Goal: Task Accomplishment & Management: Use online tool/utility

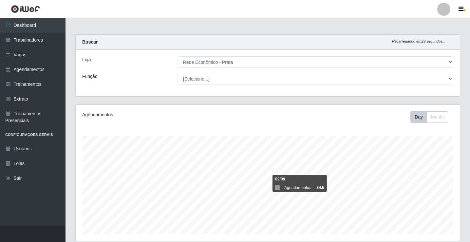
select select "192"
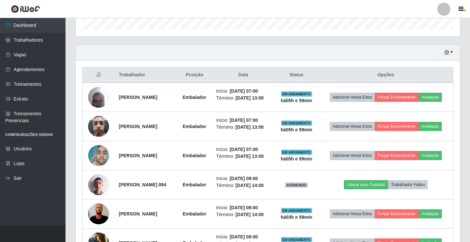
scroll to position [136, 384]
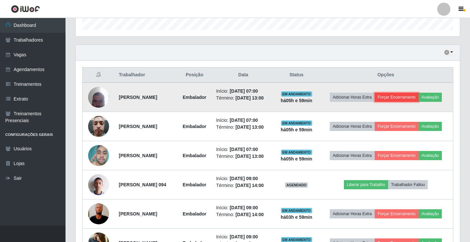
click at [398, 98] on button "Forçar Encerramento" at bounding box center [396, 97] width 44 height 9
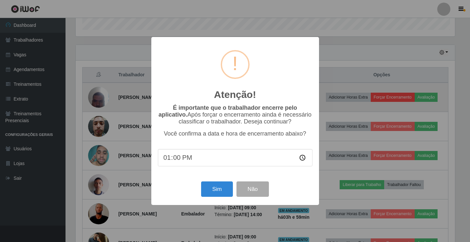
scroll to position [136, 381]
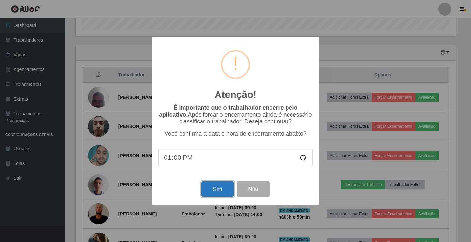
click at [210, 189] on button "Sim" at bounding box center [218, 188] width 32 height 15
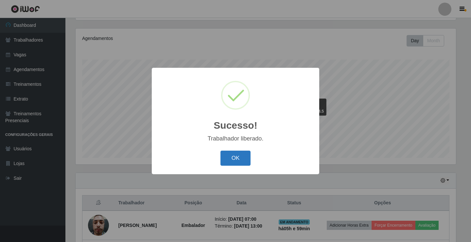
click at [226, 160] on button "OK" at bounding box center [236, 158] width 30 height 15
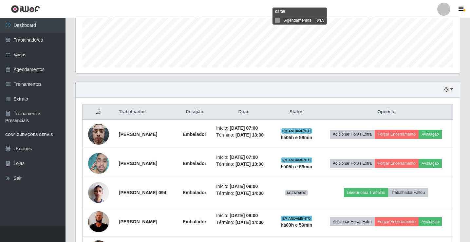
scroll to position [174, 0]
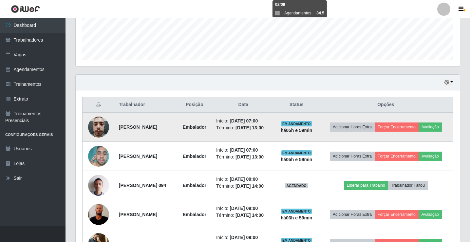
click at [400, 122] on td "Adicionar Horas Extra Forçar Encerramento Avaliação" at bounding box center [385, 126] width 135 height 29
click at [406, 126] on button "Forçar Encerramento" at bounding box center [396, 126] width 44 height 9
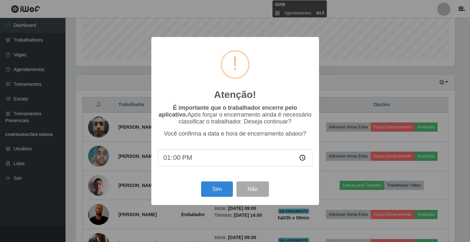
scroll to position [136, 381]
click at [208, 191] on button "Sim" at bounding box center [218, 188] width 32 height 15
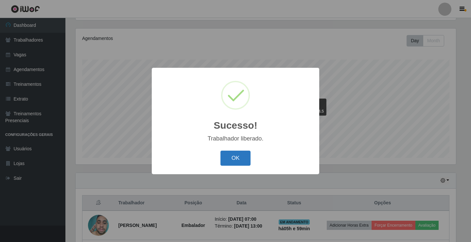
click at [246, 164] on button "OK" at bounding box center [236, 158] width 30 height 15
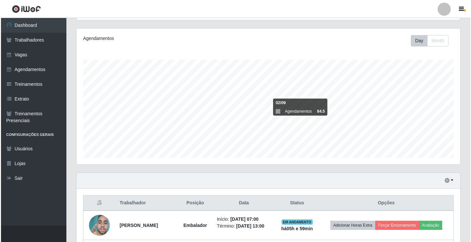
scroll to position [142, 0]
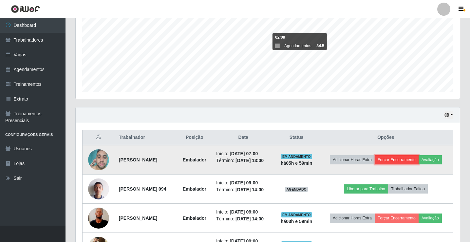
click at [396, 157] on button "Forçar Encerramento" at bounding box center [396, 159] width 44 height 9
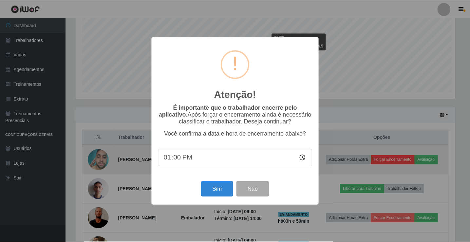
scroll to position [136, 381]
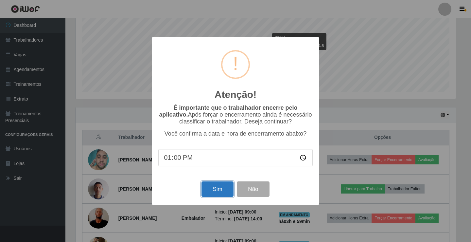
click at [204, 197] on button "Sim" at bounding box center [218, 188] width 32 height 15
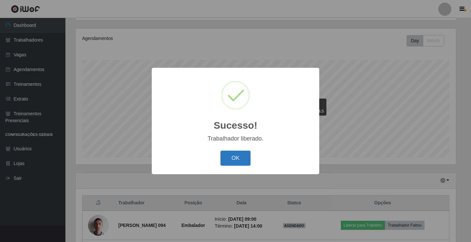
click at [230, 158] on button "OK" at bounding box center [236, 158] width 30 height 15
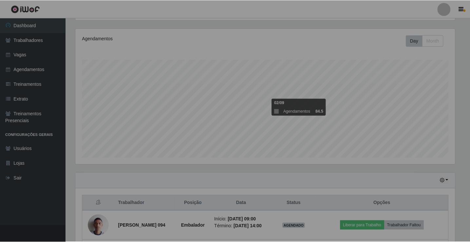
scroll to position [0, 0]
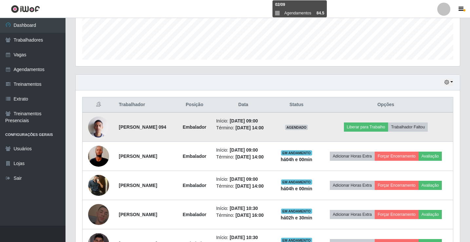
click at [410, 122] on td "Liberar para Trabalho Trabalhador Faltou" at bounding box center [385, 126] width 135 height 29
click at [409, 124] on button "Trabalhador Faltou" at bounding box center [408, 126] width 40 height 9
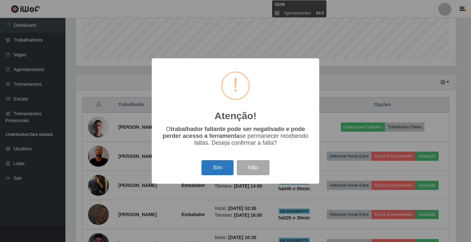
click at [219, 169] on button "Sim" at bounding box center [218, 167] width 32 height 15
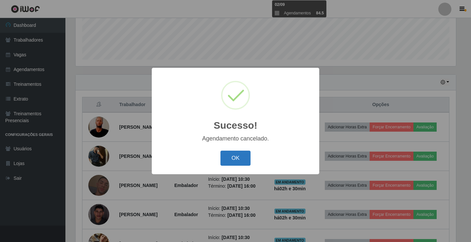
click at [227, 159] on button "OK" at bounding box center [236, 158] width 30 height 15
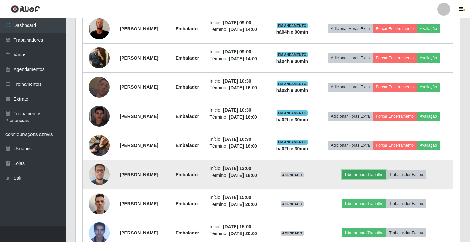
click at [381, 172] on button "Liberar para Trabalho" at bounding box center [364, 174] width 44 height 9
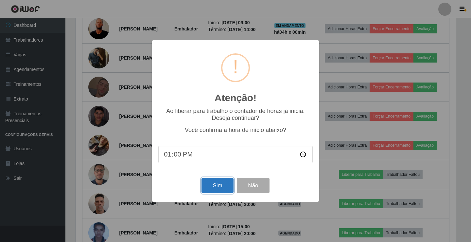
click at [224, 189] on button "Sim" at bounding box center [218, 185] width 32 height 15
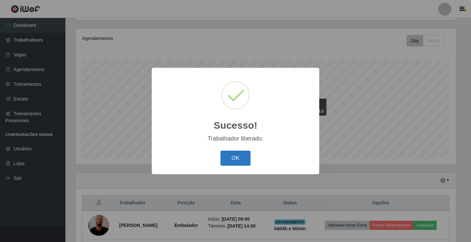
click at [239, 165] on button "OK" at bounding box center [236, 158] width 30 height 15
